Goal: Information Seeking & Learning: Find specific fact

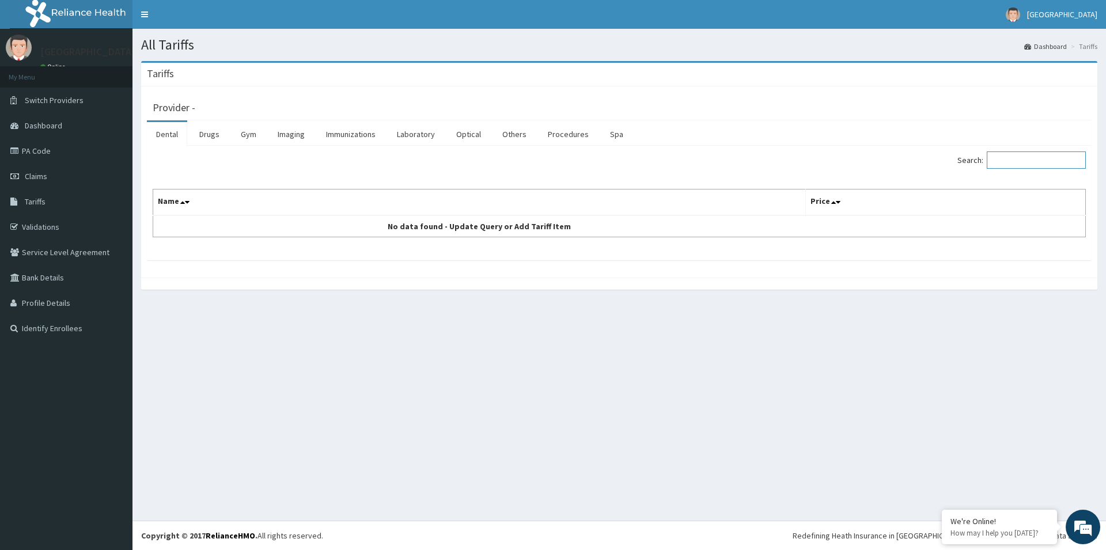
click at [1007, 161] on input "Search:" at bounding box center [1035, 159] width 99 height 17
click at [209, 134] on link "Drugs" at bounding box center [209, 134] width 39 height 24
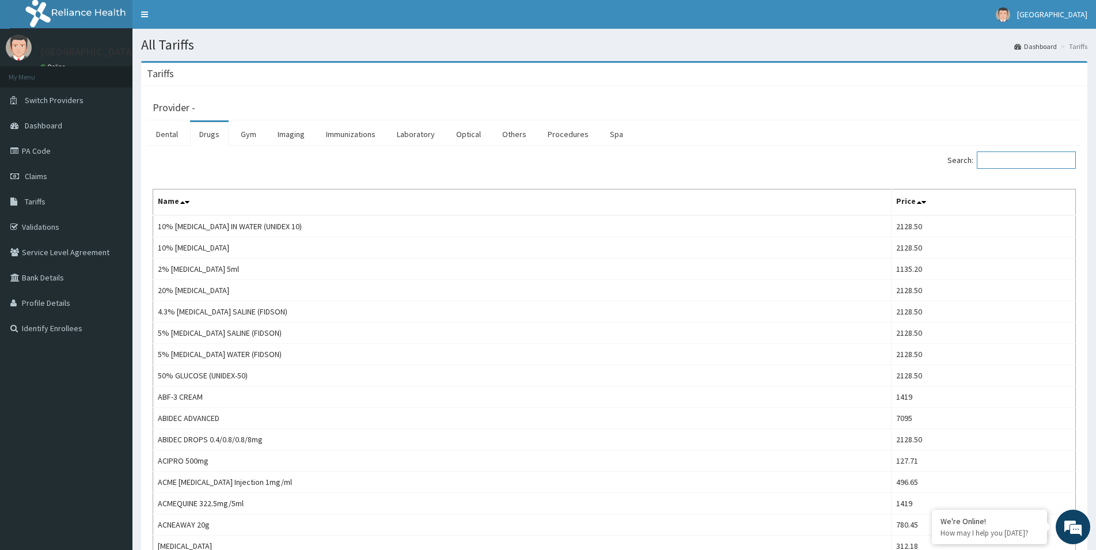
click at [1015, 161] on input "Search:" at bounding box center [1026, 159] width 99 height 17
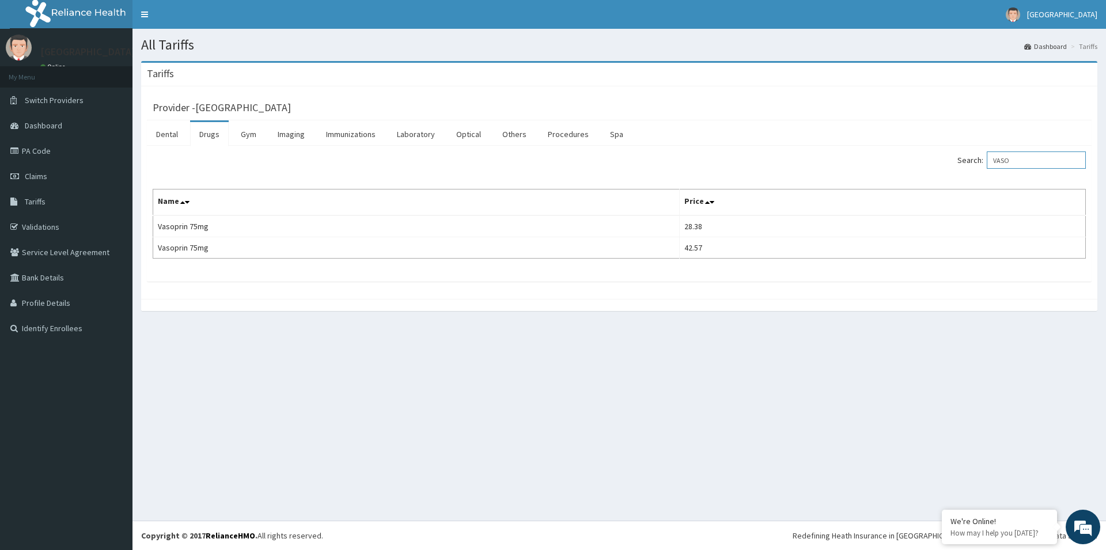
drag, startPoint x: 1013, startPoint y: 169, endPoint x: 999, endPoint y: 177, distance: 16.5
click at [999, 169] on input "VASO" at bounding box center [1035, 159] width 99 height 17
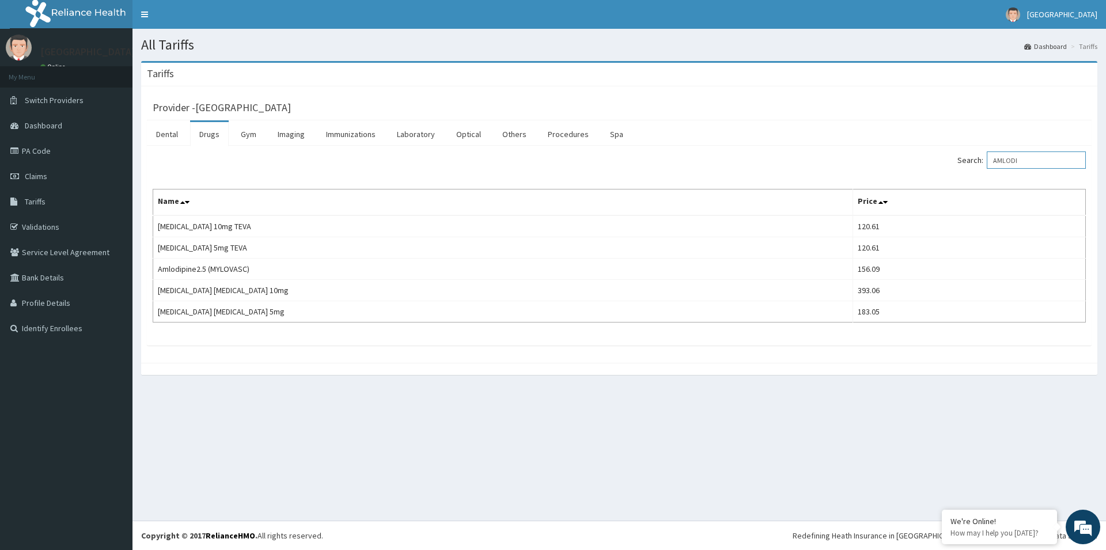
drag, startPoint x: 1030, startPoint y: 165, endPoint x: 958, endPoint y: 168, distance: 72.1
click at [986, 168] on input "AMLODI" at bounding box center [1035, 159] width 99 height 17
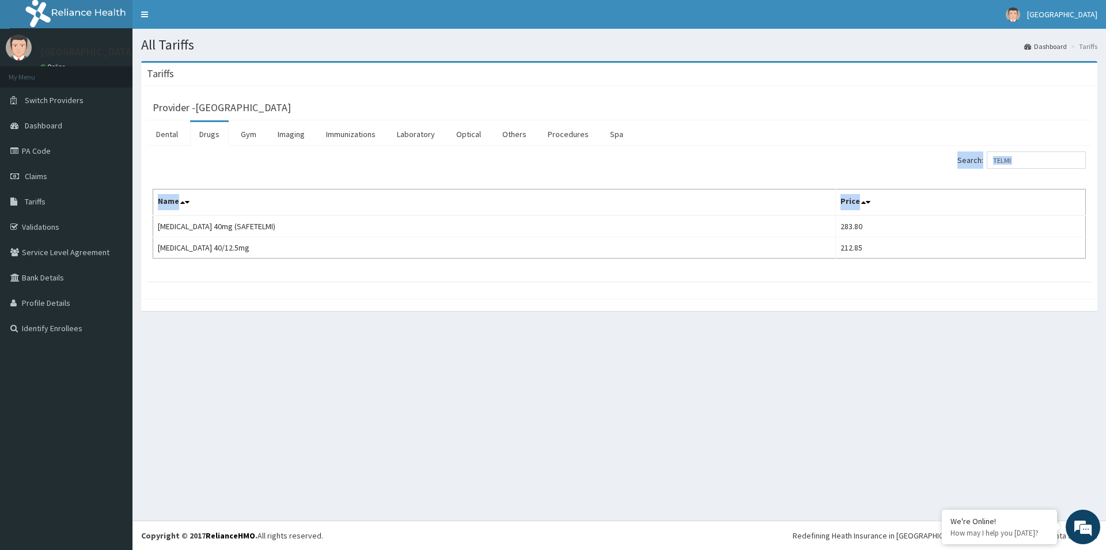
click at [962, 181] on div "Search: TELMI Name Price [MEDICAL_DATA] 40mg (SAFETELMI) 283.80 [MEDICAL_DATA] …" at bounding box center [619, 204] width 933 height 107
drag, startPoint x: 978, startPoint y: 168, endPoint x: 961, endPoint y: 169, distance: 17.3
click at [986, 169] on input "TELMI" at bounding box center [1035, 159] width 99 height 17
drag, startPoint x: 1023, startPoint y: 164, endPoint x: 978, endPoint y: 164, distance: 44.9
click at [986, 164] on input "TELMI" at bounding box center [1035, 159] width 99 height 17
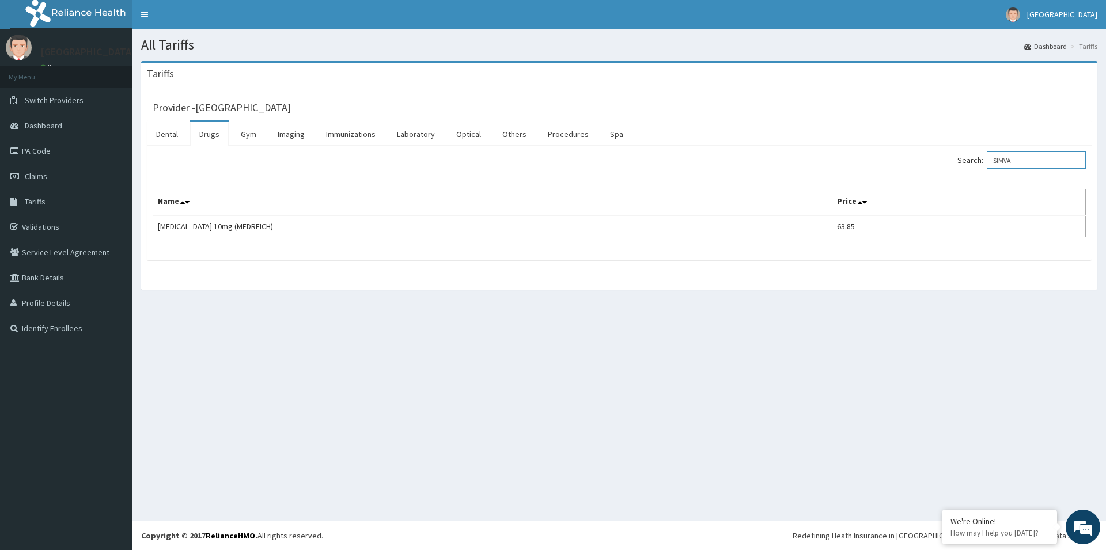
drag, startPoint x: 1029, startPoint y: 164, endPoint x: 974, endPoint y: 184, distance: 58.3
click at [986, 169] on input "SIMVA" at bounding box center [1035, 159] width 99 height 17
click at [995, 165] on input "LEXO" at bounding box center [1035, 159] width 99 height 17
click at [989, 166] on label "Search: LEXO" at bounding box center [1021, 159] width 128 height 17
click at [989, 166] on input "LEXO" at bounding box center [1035, 159] width 99 height 17
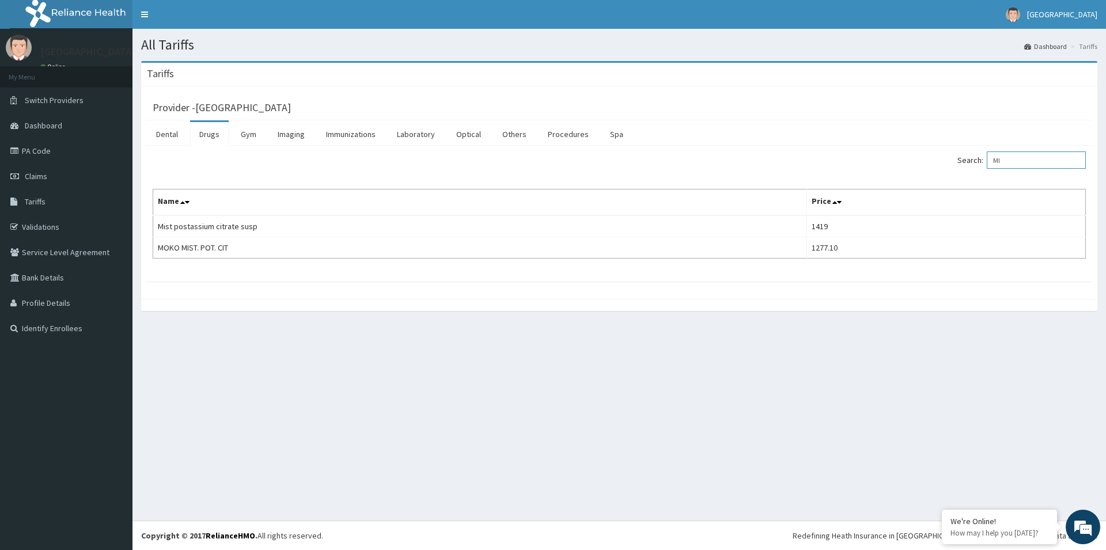
type input "M"
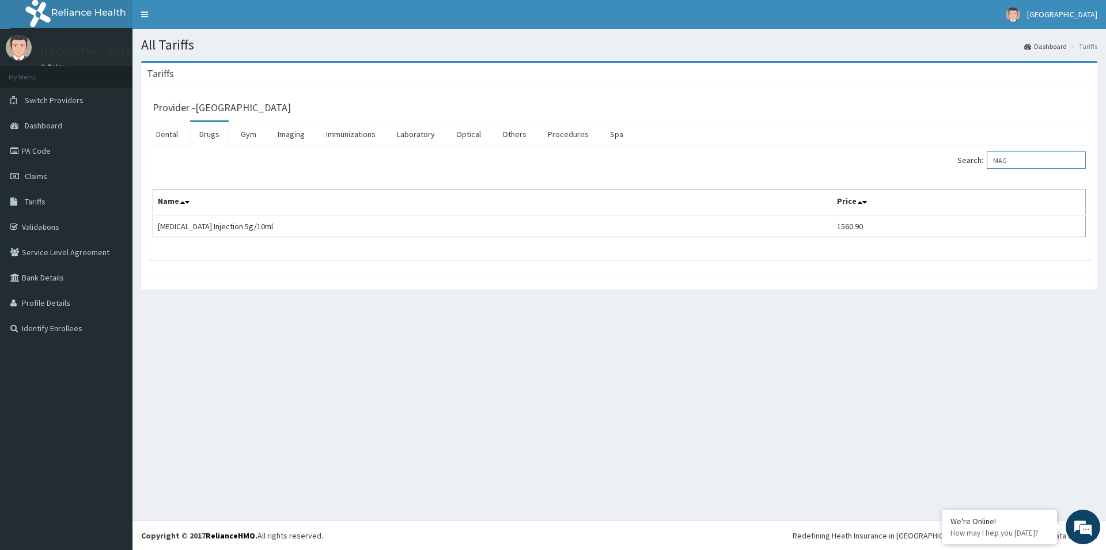
type input "MAG"
